Goal: Navigation & Orientation: Find specific page/section

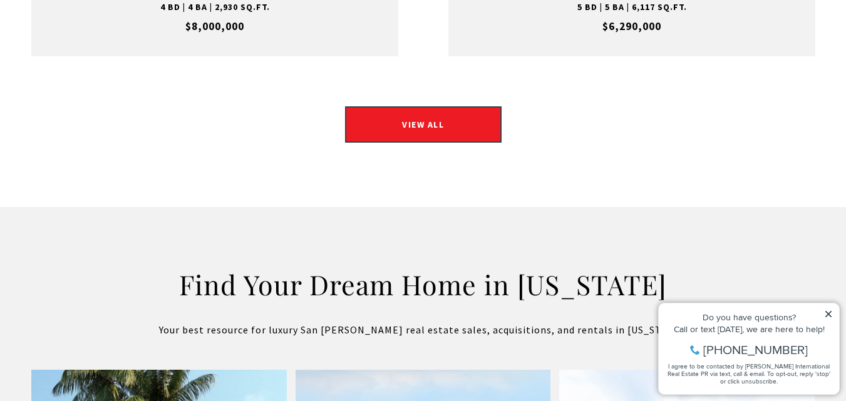
scroll to position [1974, 0]
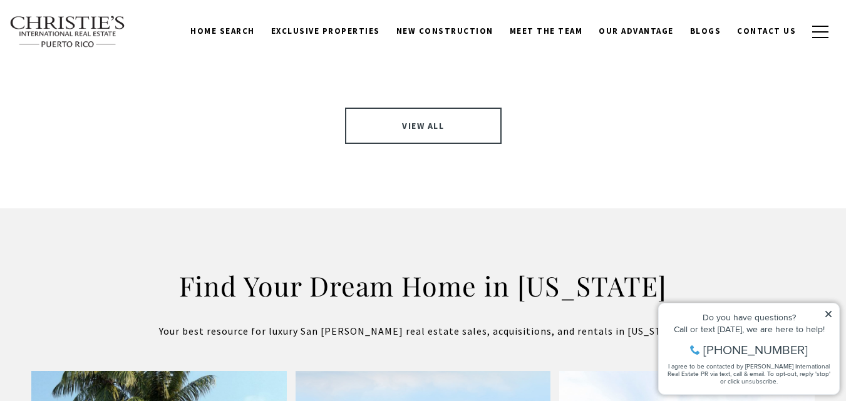
click at [445, 108] on link "VIEW ALL" at bounding box center [423, 126] width 156 height 36
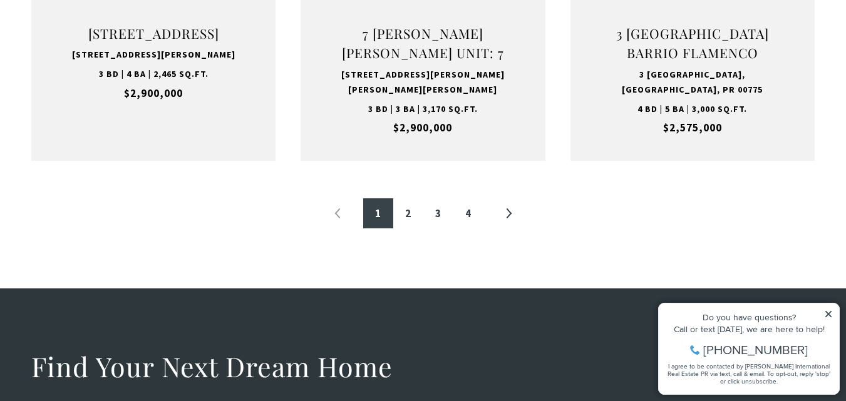
scroll to position [1504, 0]
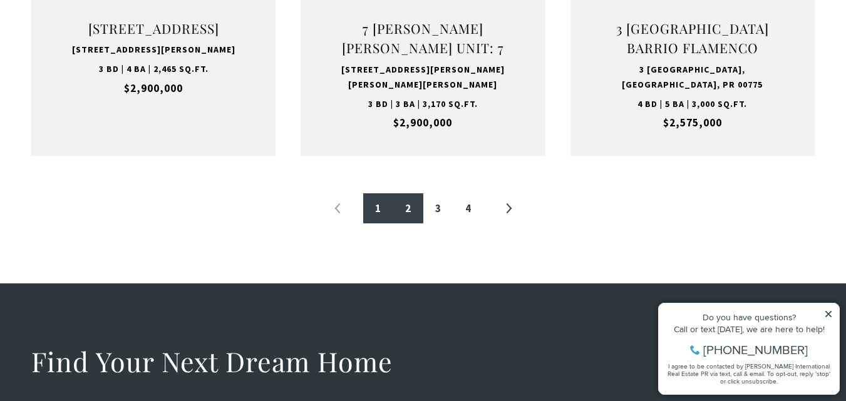
click at [407, 205] on link "2" at bounding box center [408, 208] width 30 height 30
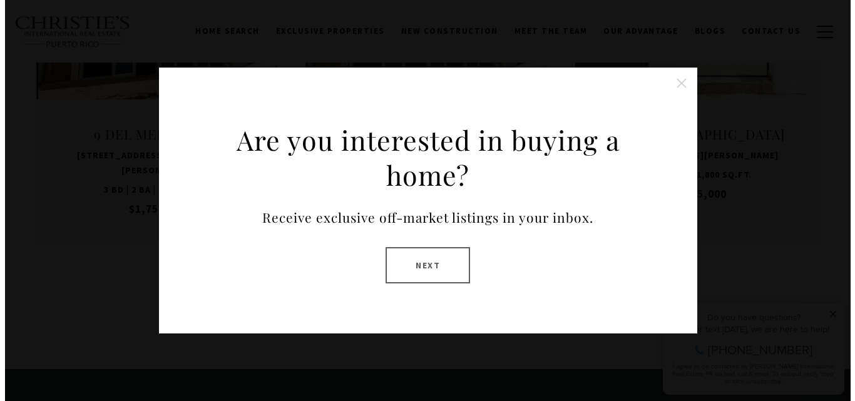
scroll to position [1399, 0]
